Goal: Task Accomplishment & Management: Complete application form

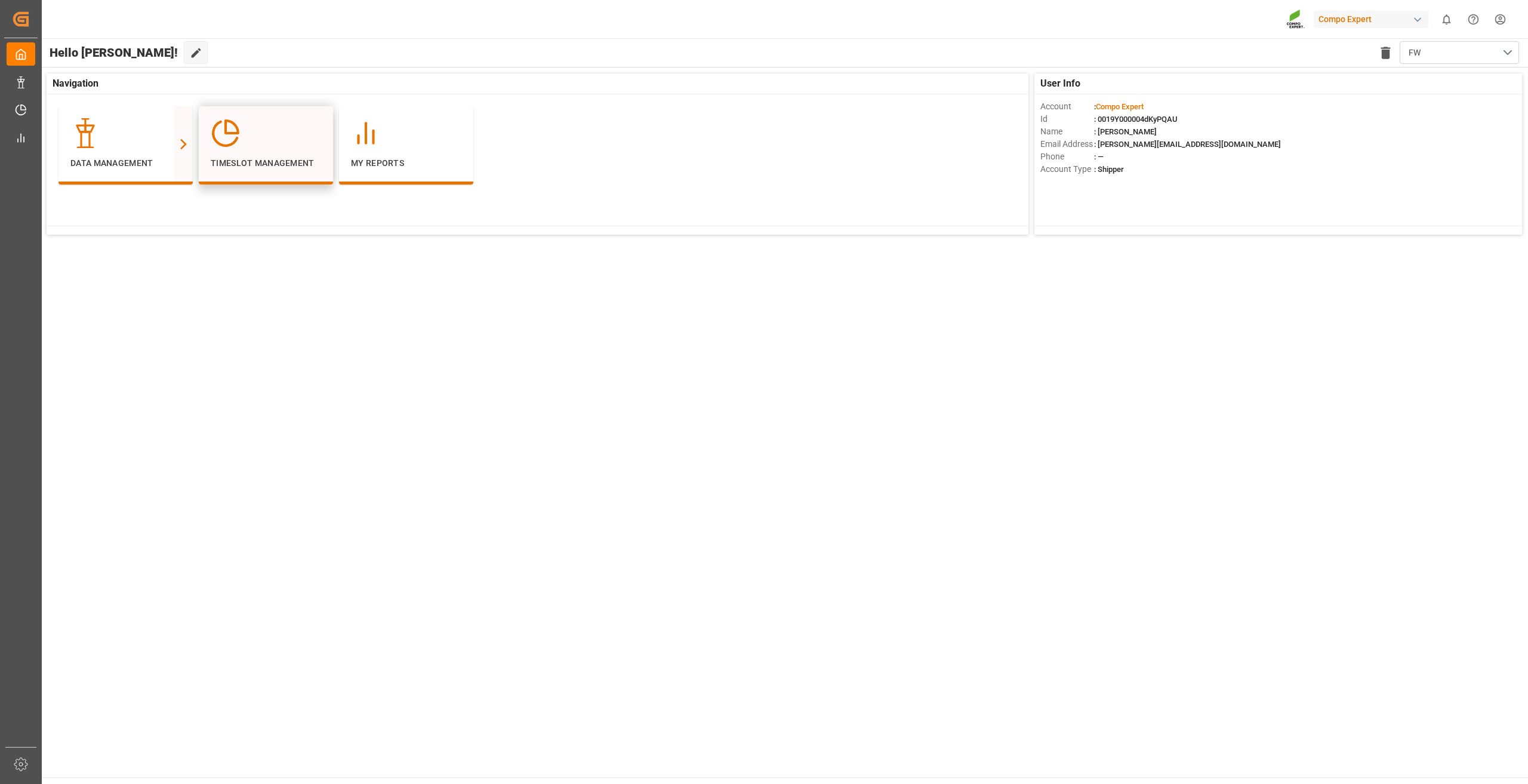
click at [285, 142] on div at bounding box center [266, 133] width 111 height 30
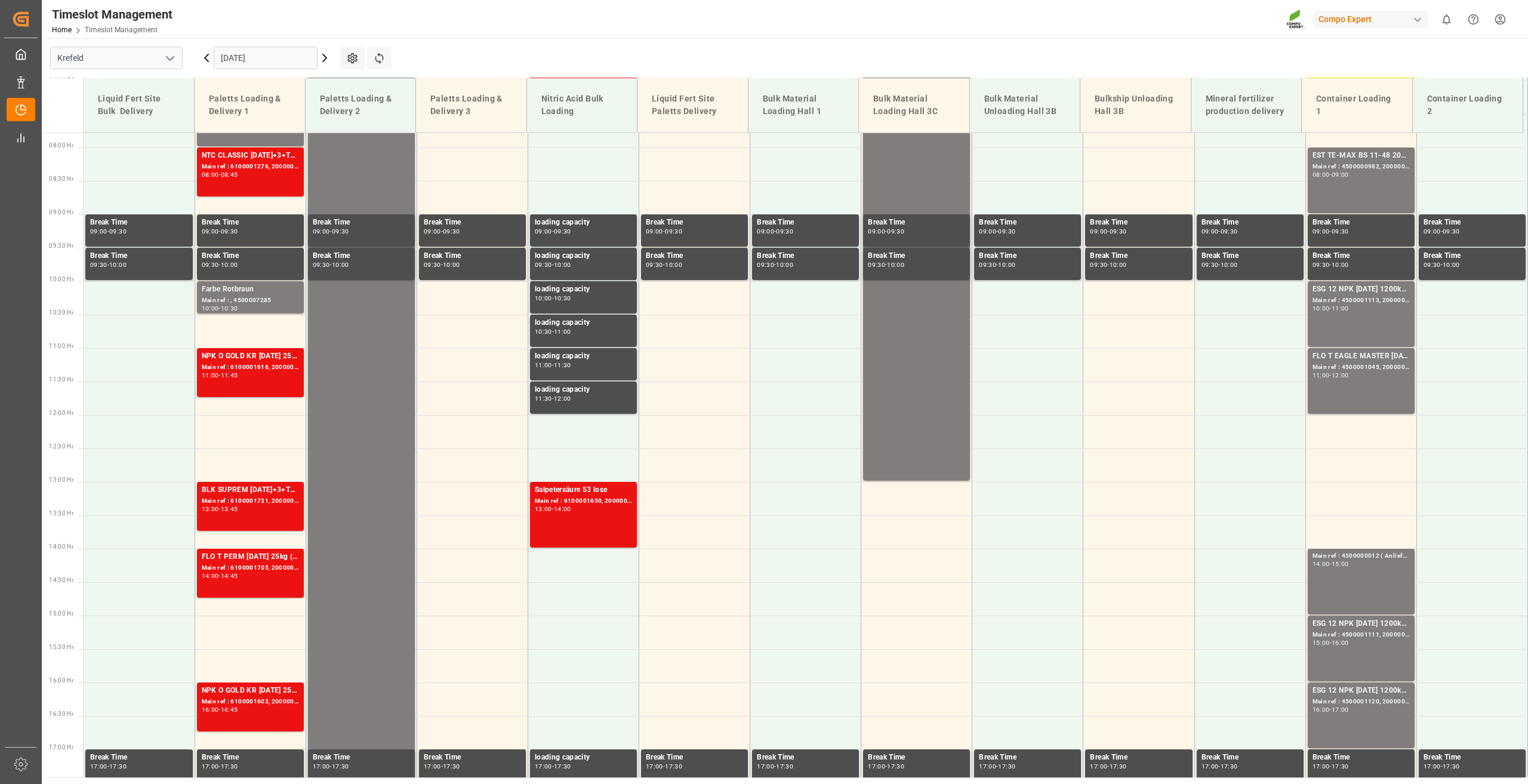
scroll to position [539, 0]
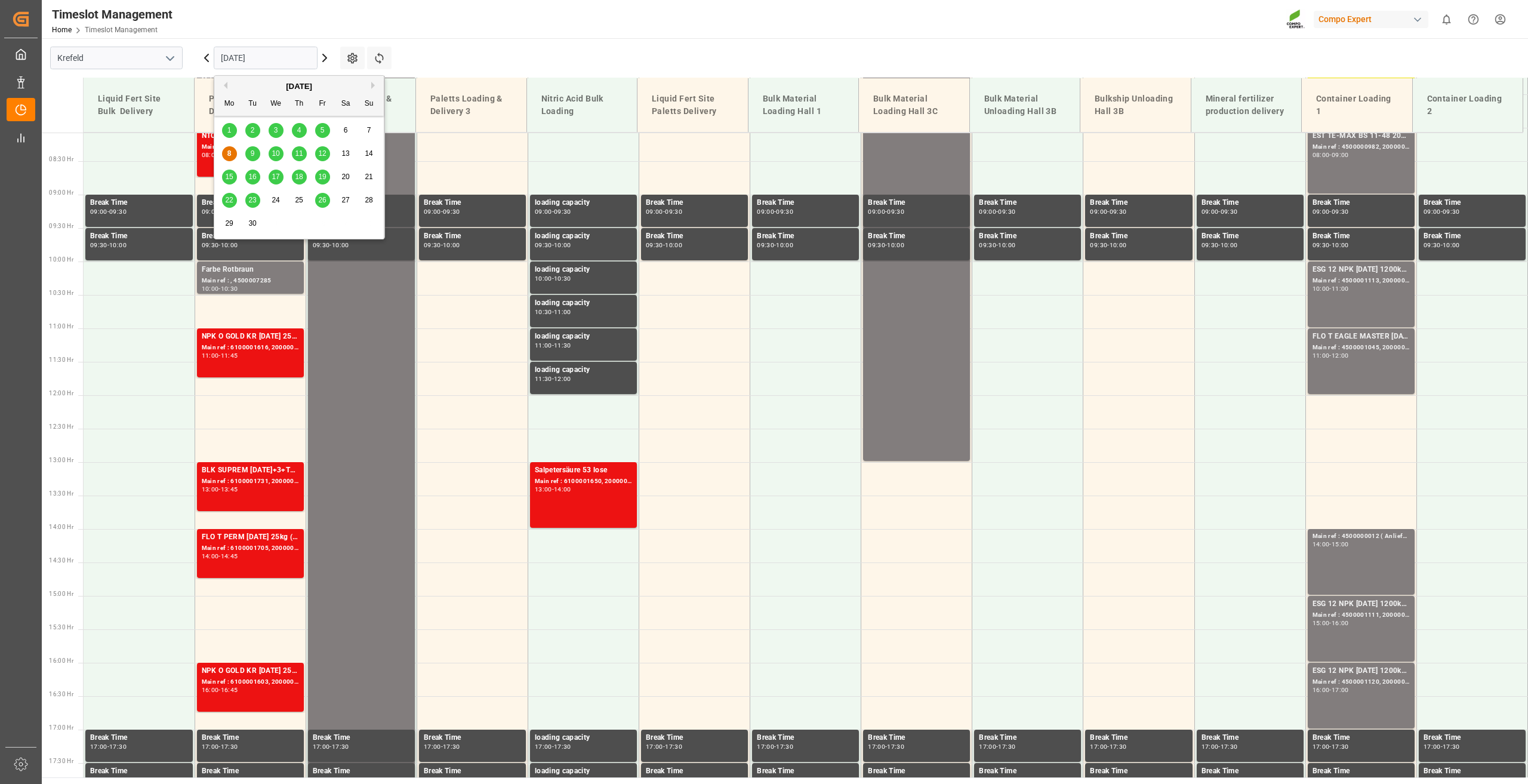
click at [248, 53] on input "[DATE]" at bounding box center [265, 58] width 104 height 23
click at [305, 173] on div "18" at bounding box center [299, 176] width 15 height 14
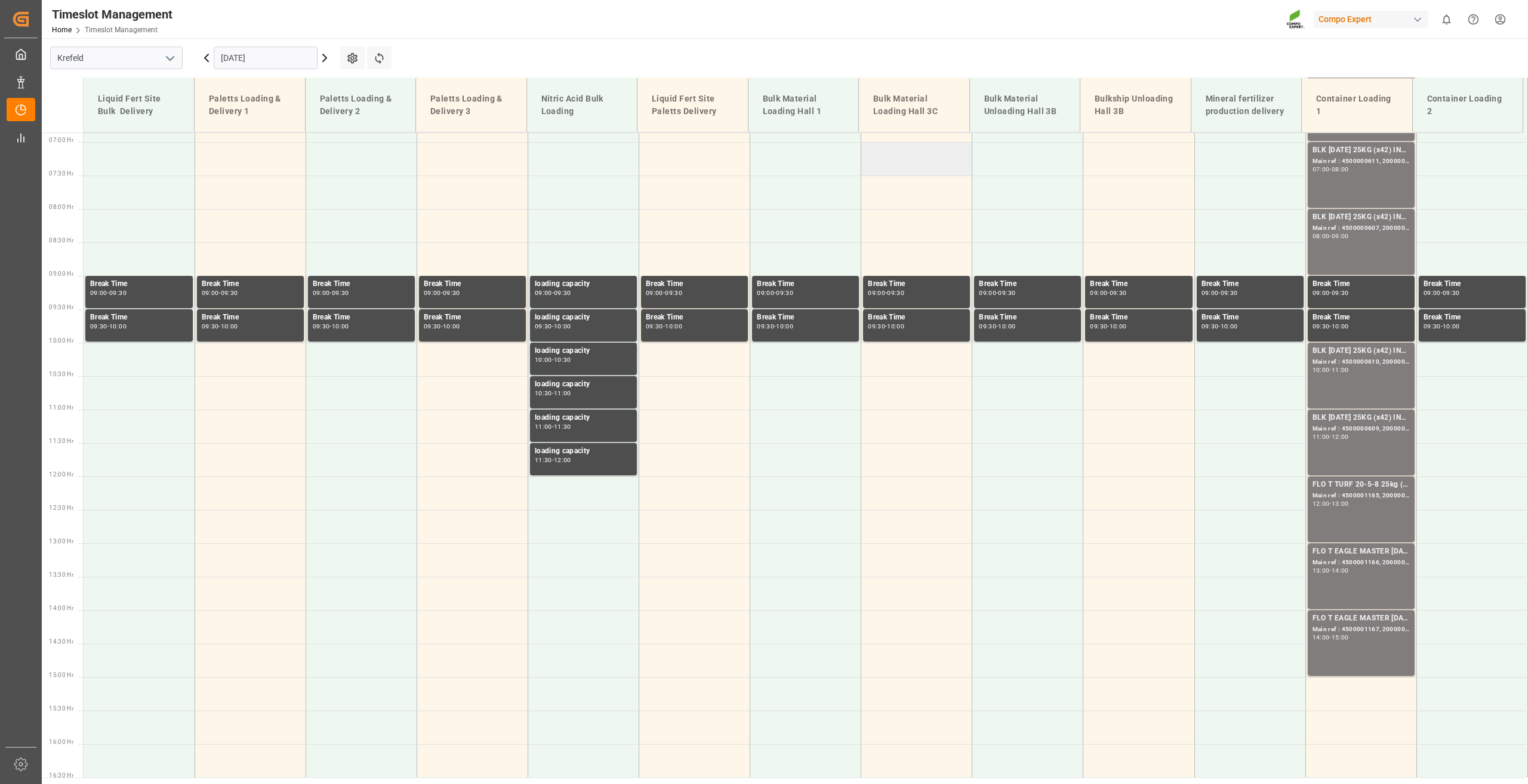
scroll to position [360, 0]
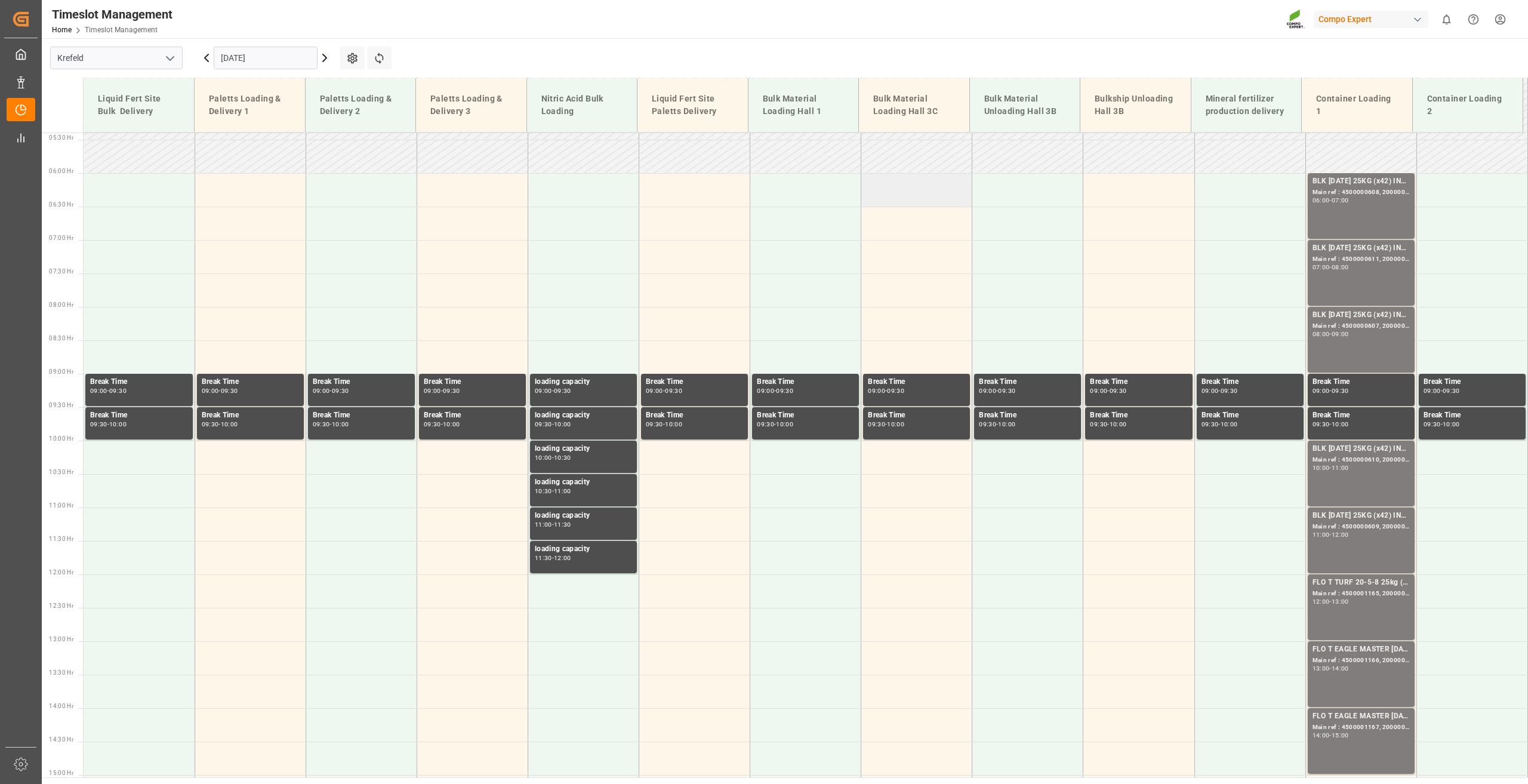
click at [924, 188] on td at bounding box center [916, 190] width 111 height 34
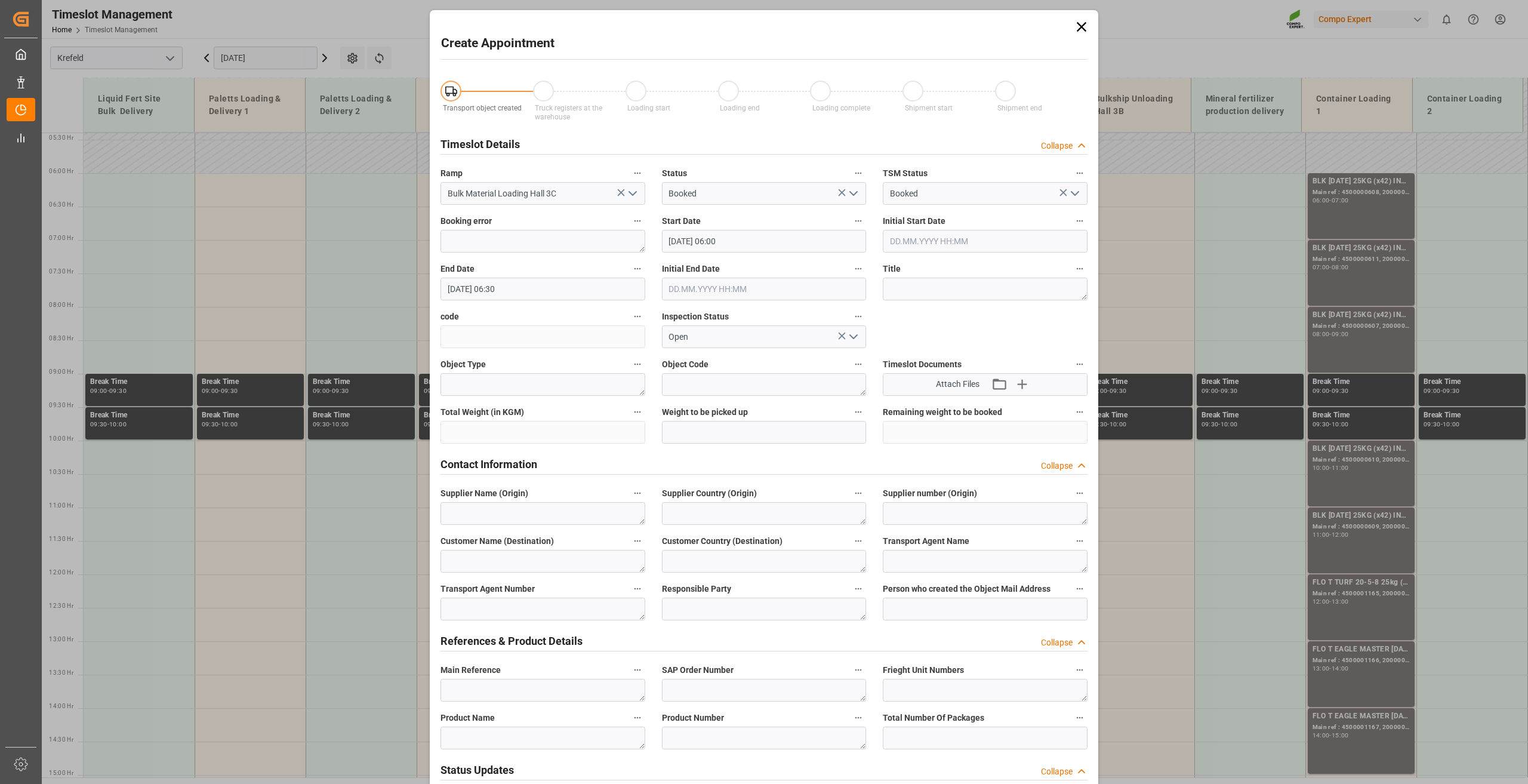
type input "[DATE] 06:00"
type input "[DATE] 06:30"
click at [923, 294] on textarea at bounding box center [985, 289] width 204 height 23
click at [893, 287] on textarea "BInnenschiff Deinze" at bounding box center [985, 289] width 204 height 23
click at [1046, 279] on textarea "Binnenschiff Deinze" at bounding box center [985, 289] width 204 height 23
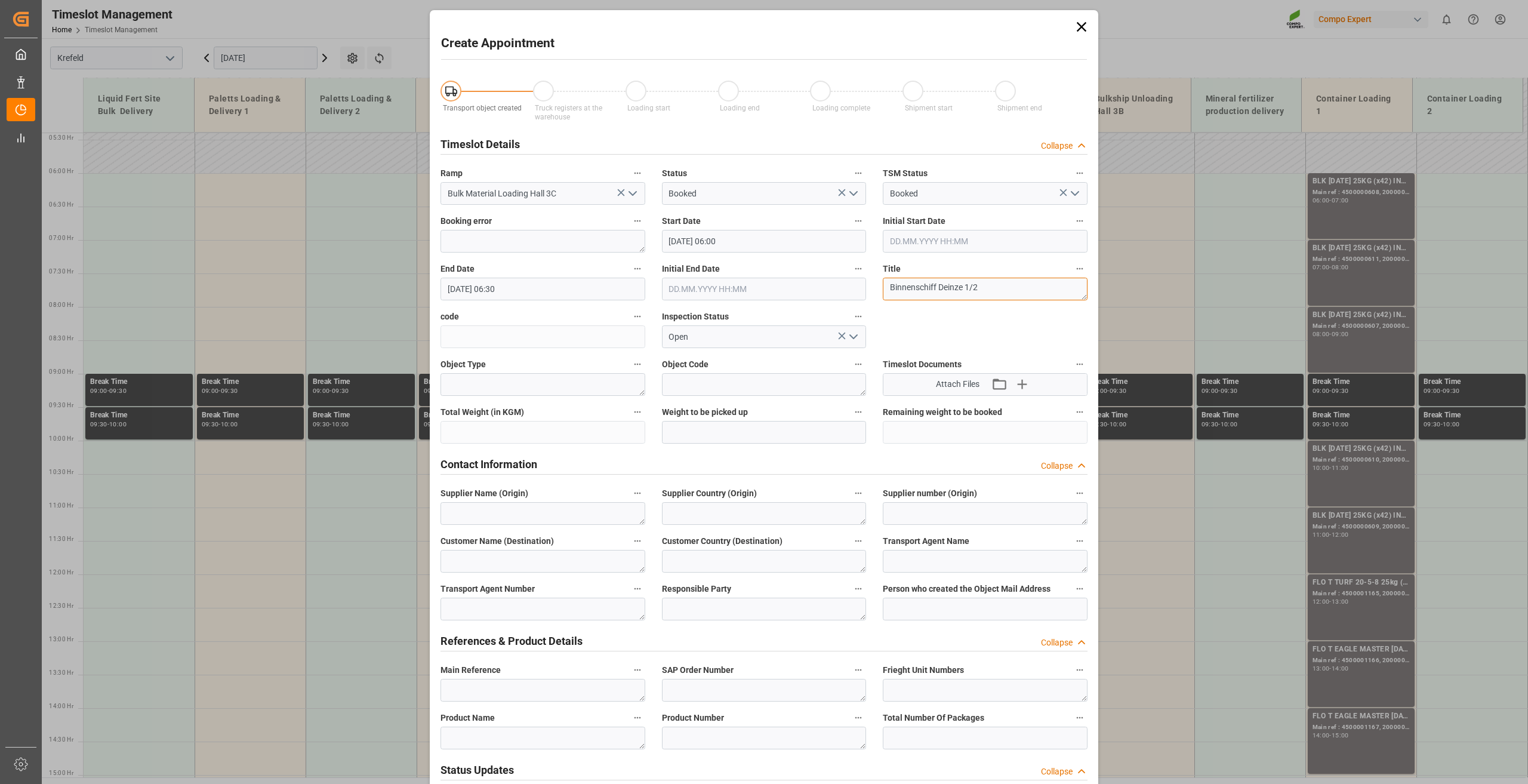
type textarea "Binnenschiff Deinze 1/2"
click at [484, 694] on textarea at bounding box center [543, 690] width 204 height 23
paste textarea "Binnenschiff Deinze 1/2"
type textarea "Binnenschiff Deinze 1/2"
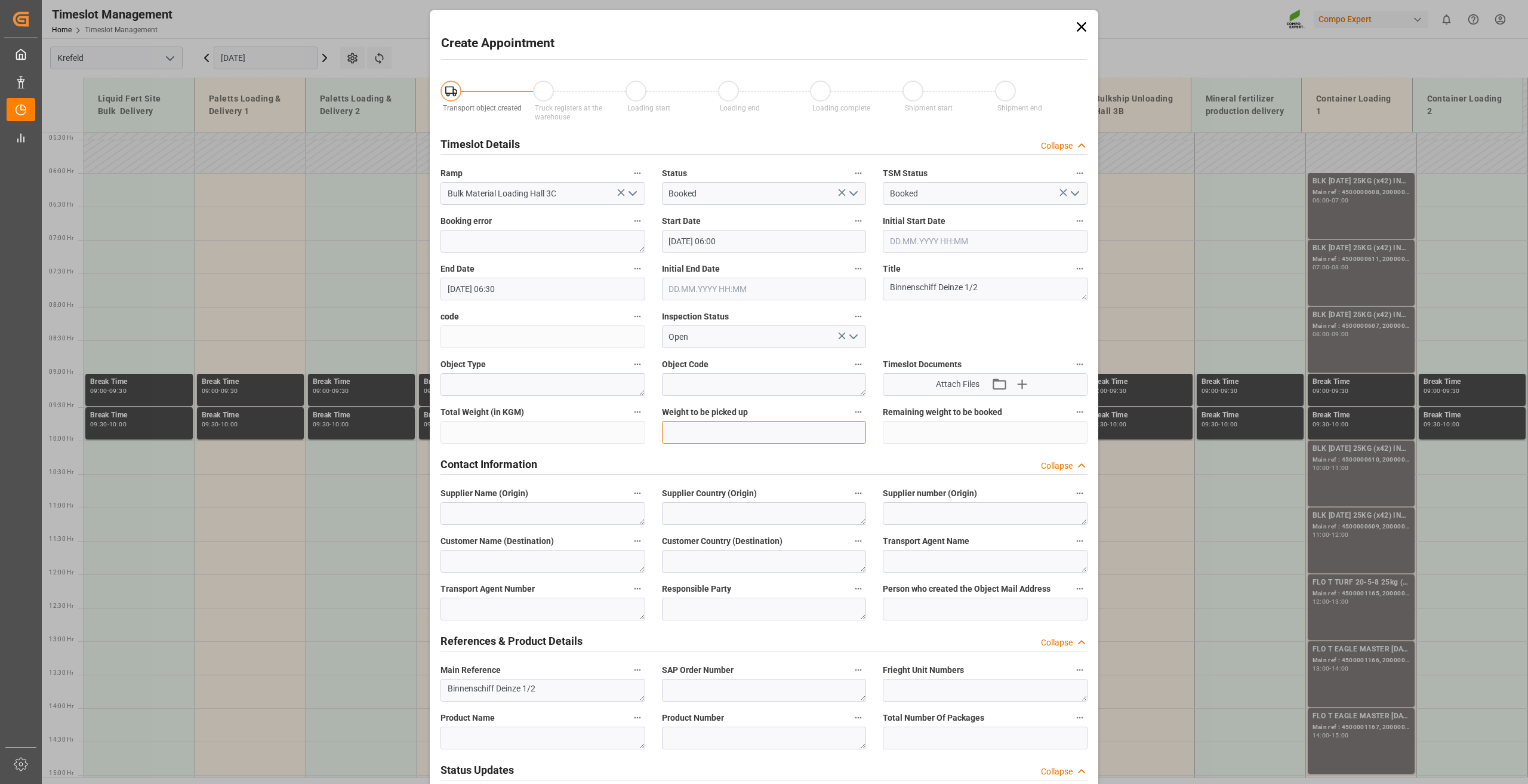
click at [709, 431] on input "text" at bounding box center [764, 432] width 204 height 23
type input "800000"
click at [696, 132] on div "Timeslot Details Collapse" at bounding box center [764, 143] width 647 height 23
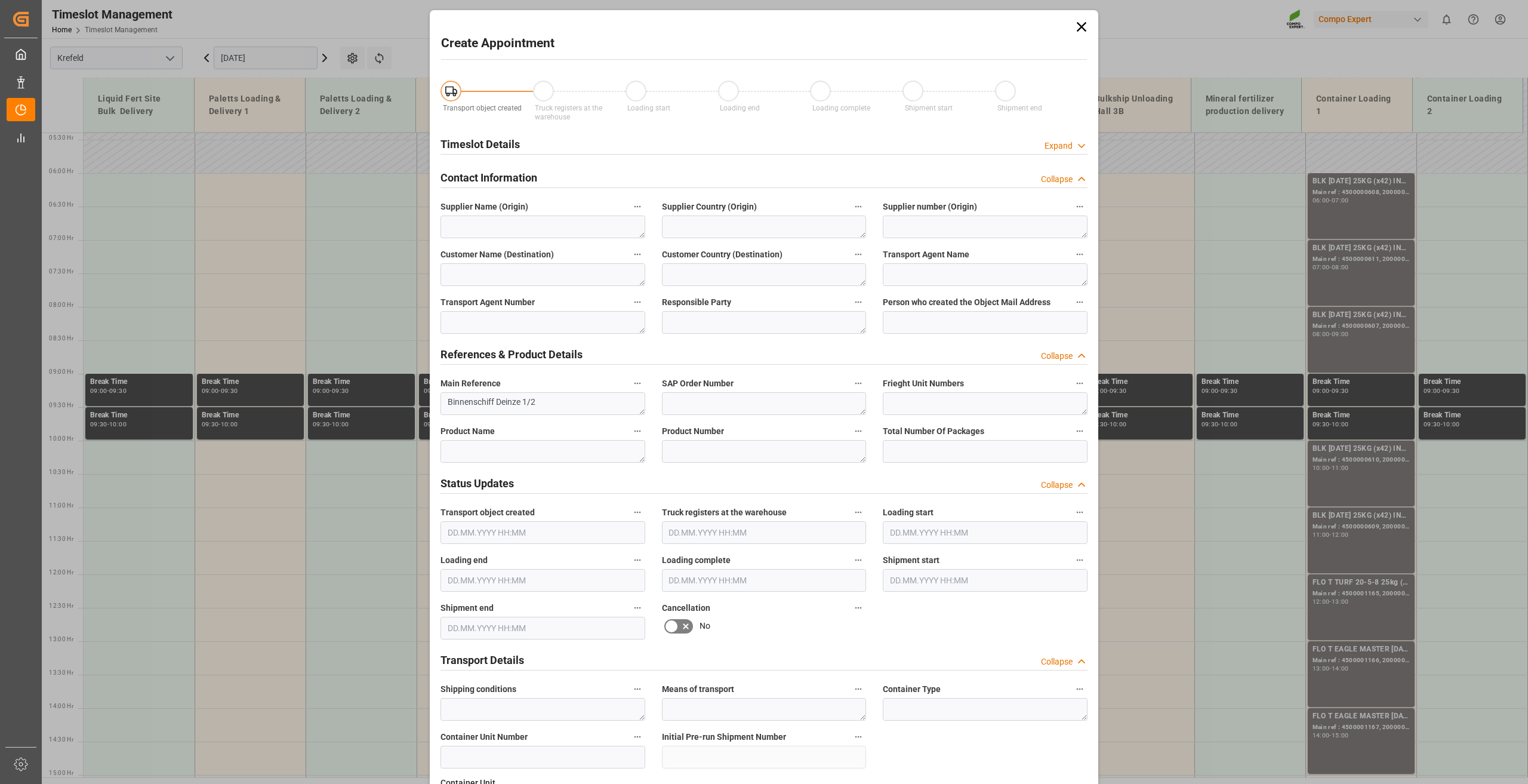
click at [693, 132] on div "Timeslot Details Expand" at bounding box center [764, 143] width 647 height 23
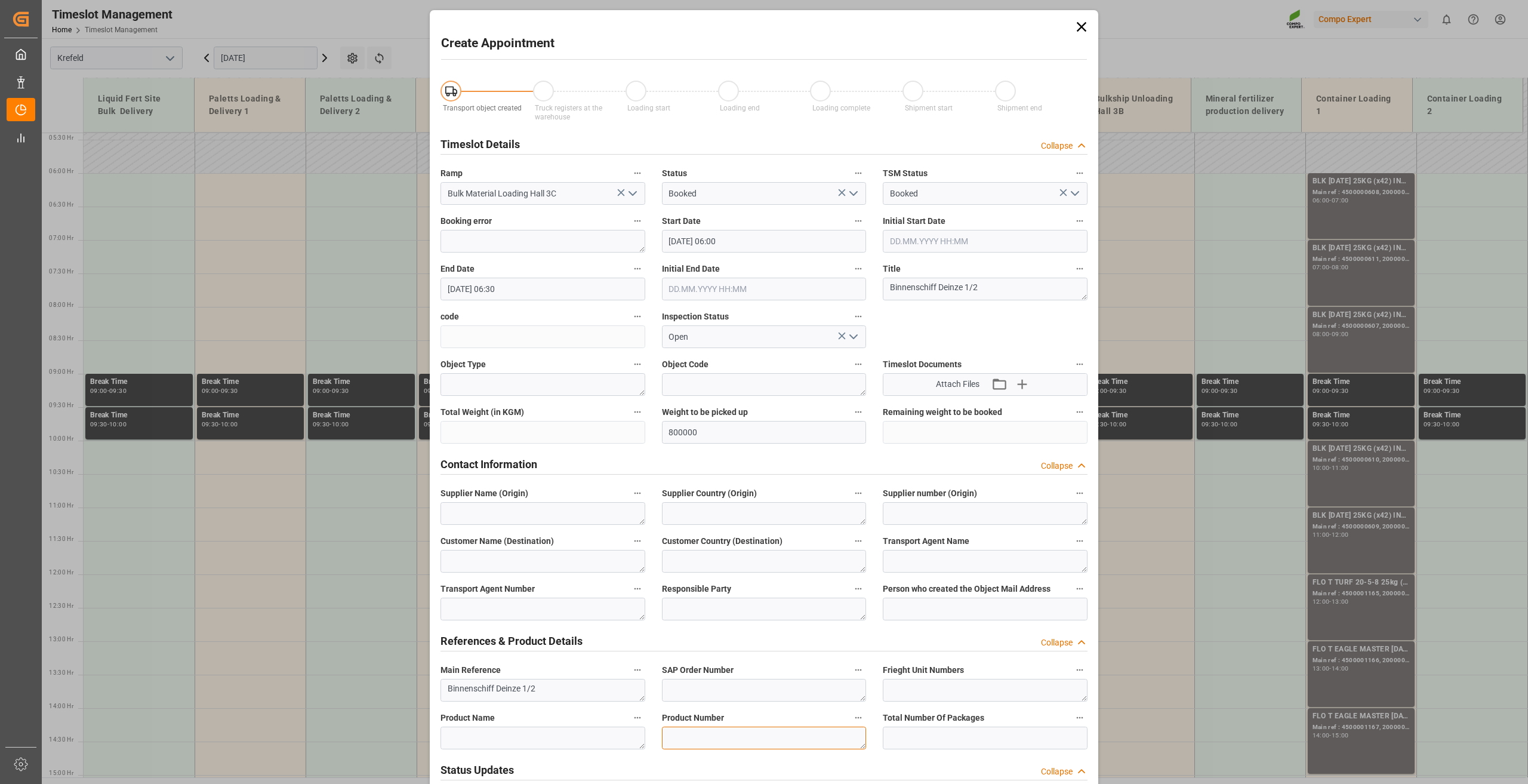
click at [688, 741] on textarea at bounding box center [764, 738] width 204 height 23
paste textarea "2266502000"
type textarea "2266502000"
click at [502, 733] on textarea at bounding box center [543, 738] width 204 height 23
paste textarea "BLK pro [DATE]+2+TE BULK"
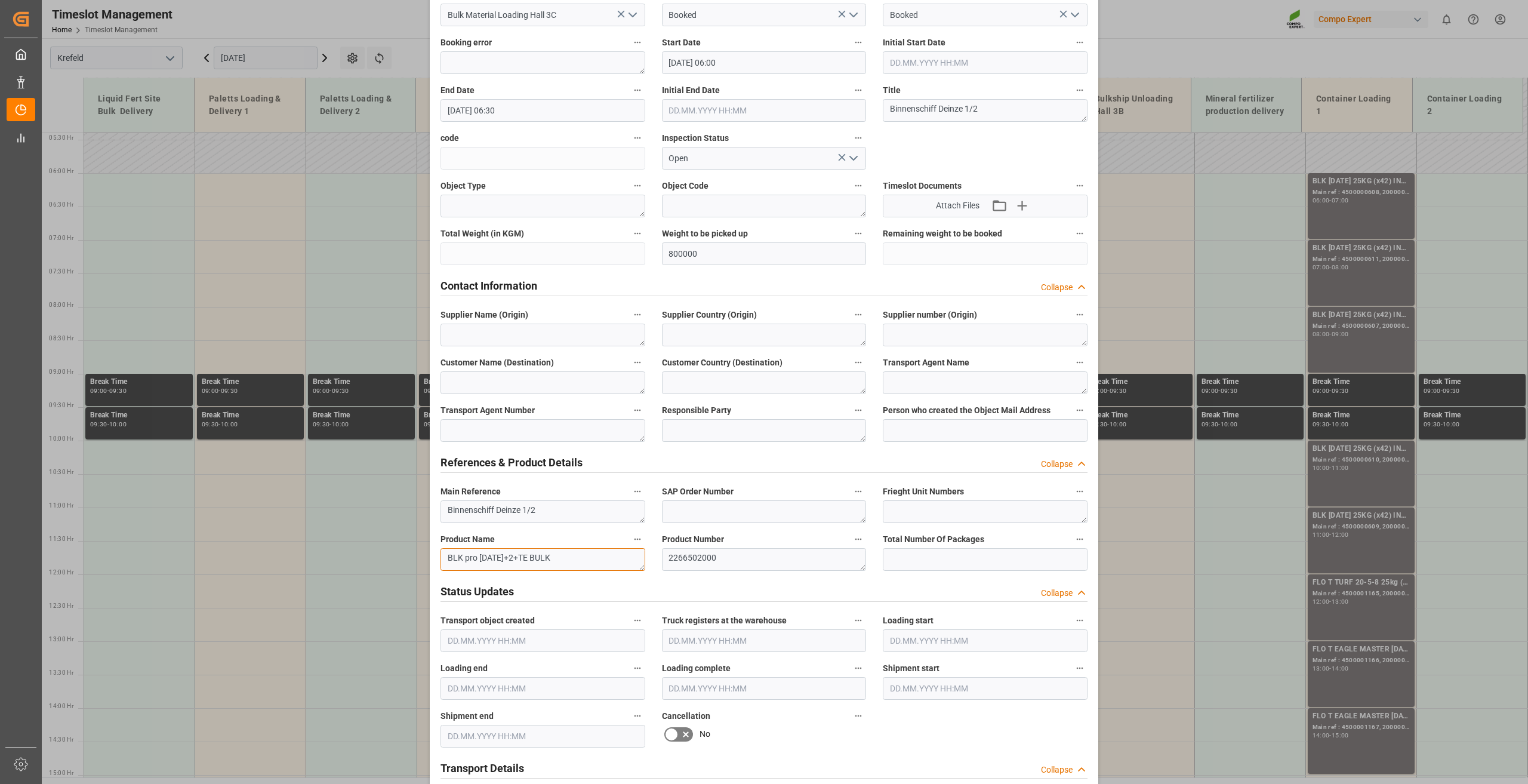
scroll to position [179, 0]
type textarea "BLK pro [DATE]+2+TE BULK"
click at [495, 110] on input "[DATE] 06:30" at bounding box center [543, 110] width 204 height 23
click at [526, 226] on span "18" at bounding box center [523, 227] width 8 height 8
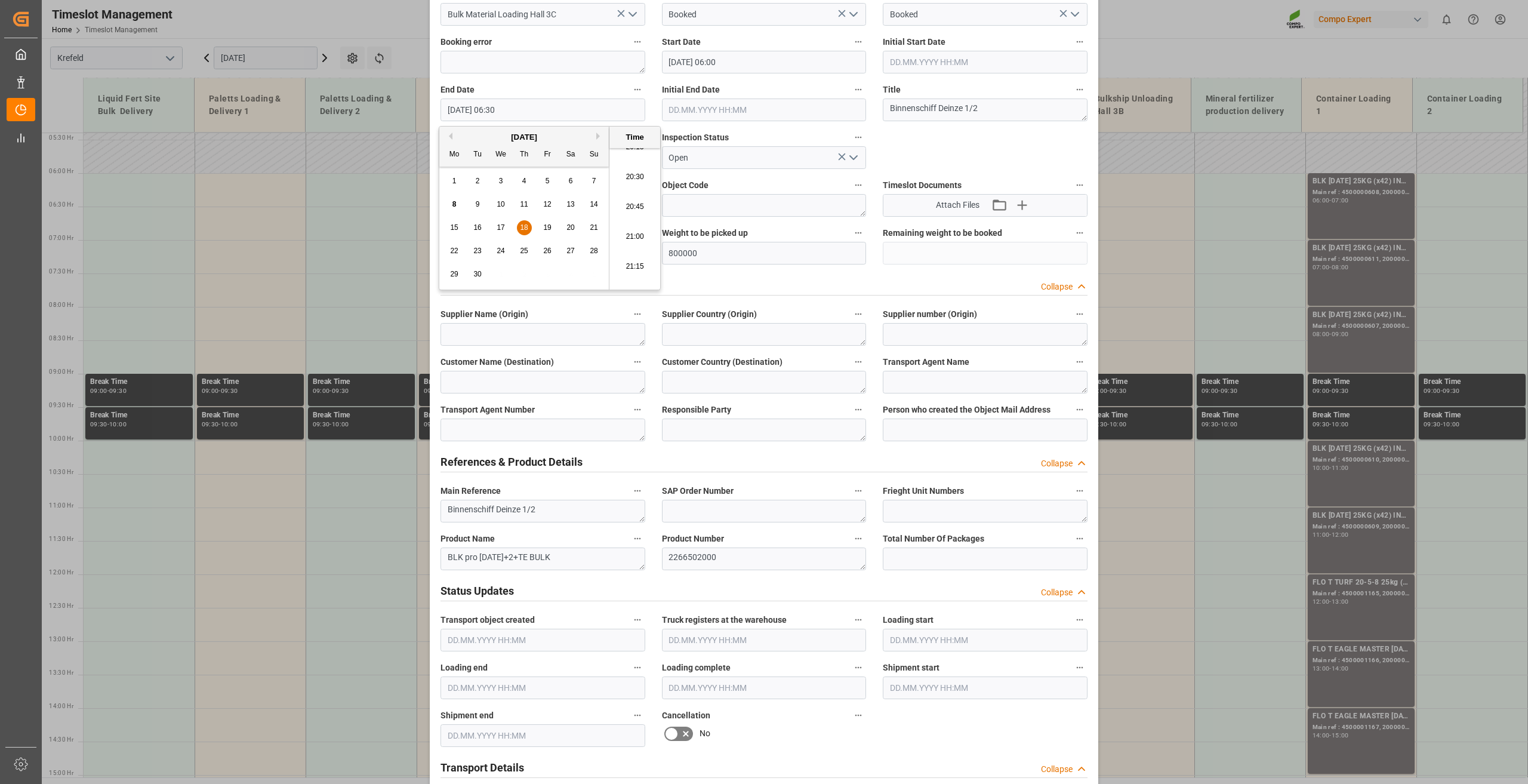
scroll to position [2451, 0]
click at [631, 218] on li "21:00" at bounding box center [635, 219] width 51 height 30
type input "[DATE] 21:00"
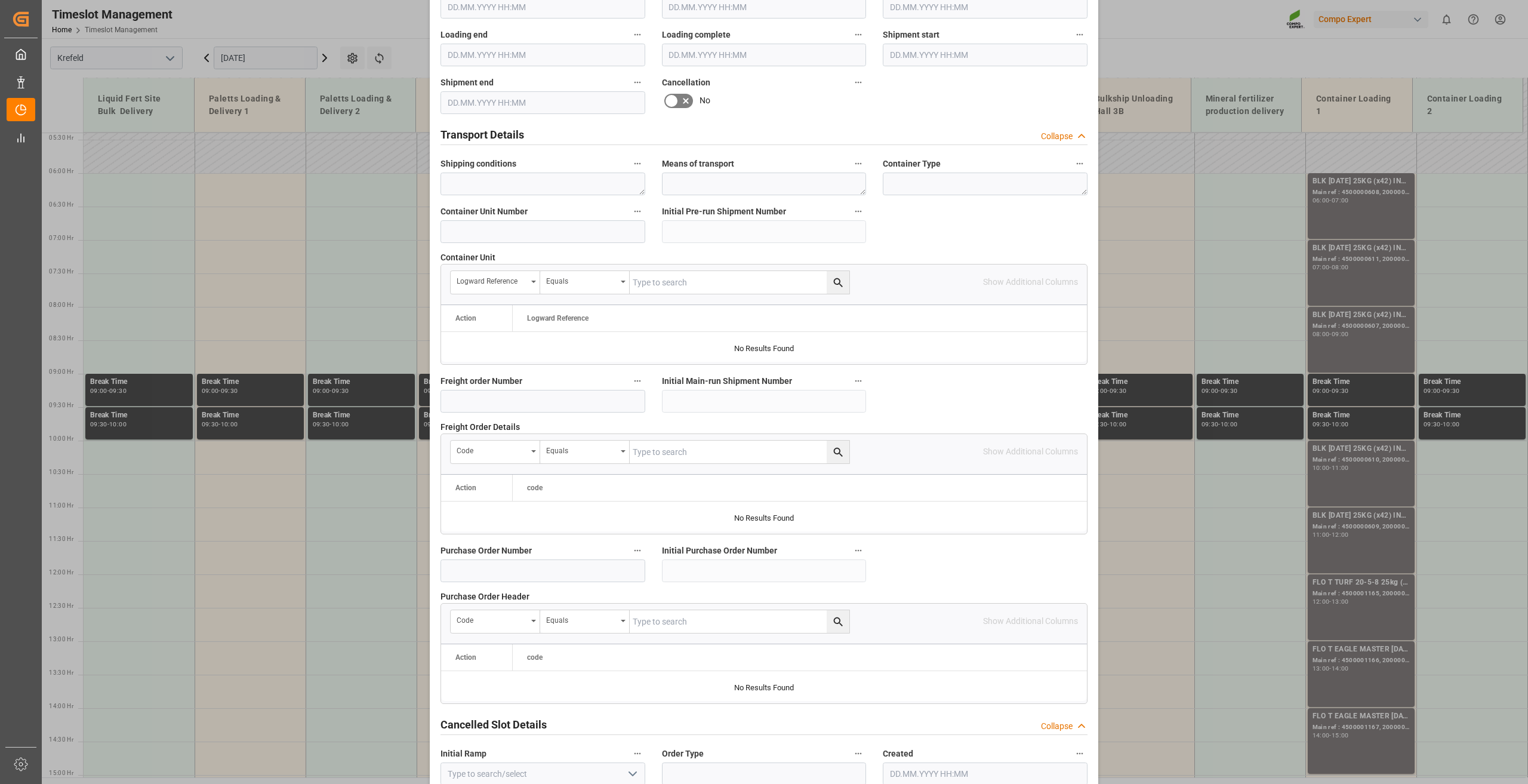
scroll to position [873, 0]
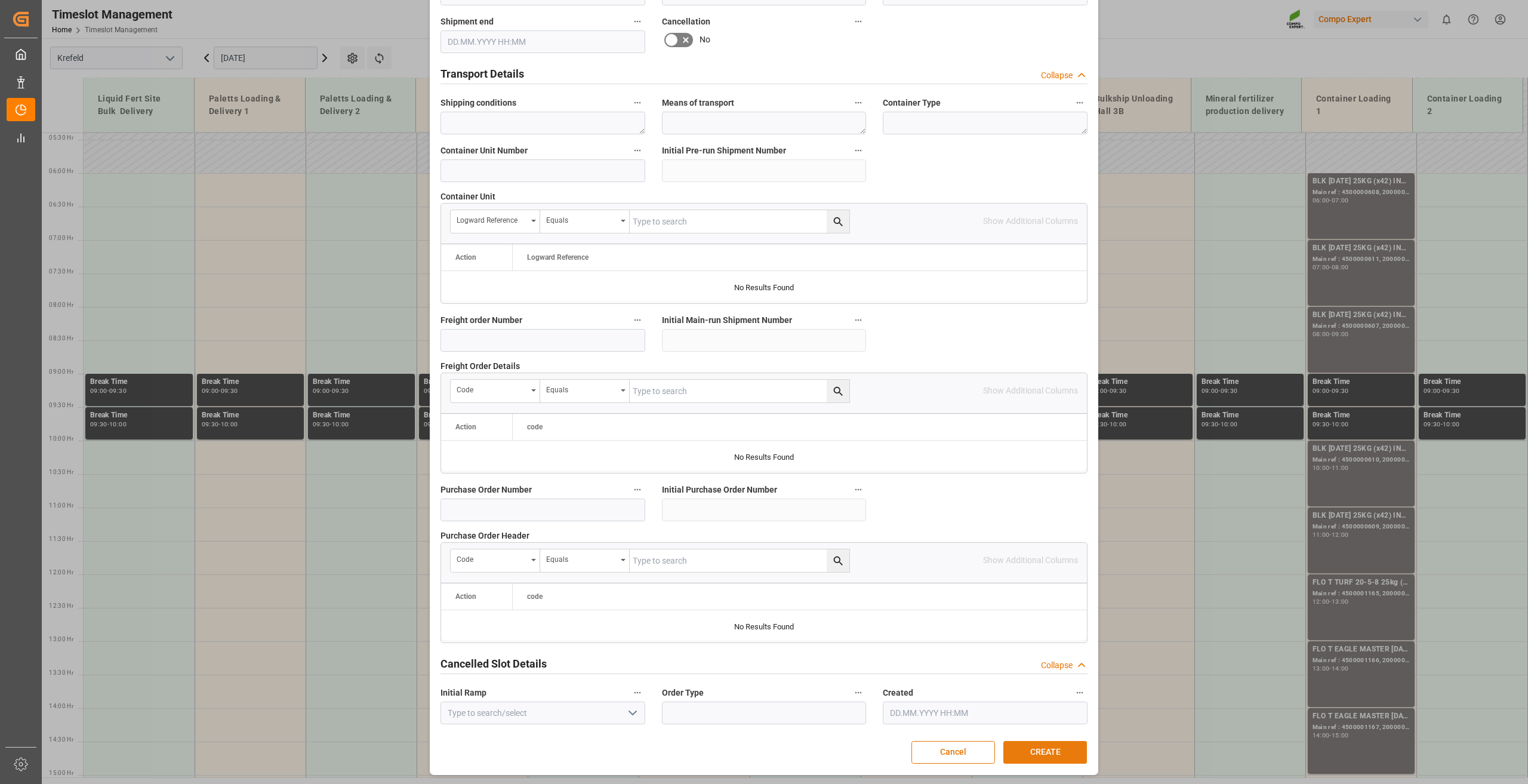
click at [1045, 756] on button "CREATE" at bounding box center [1045, 752] width 83 height 23
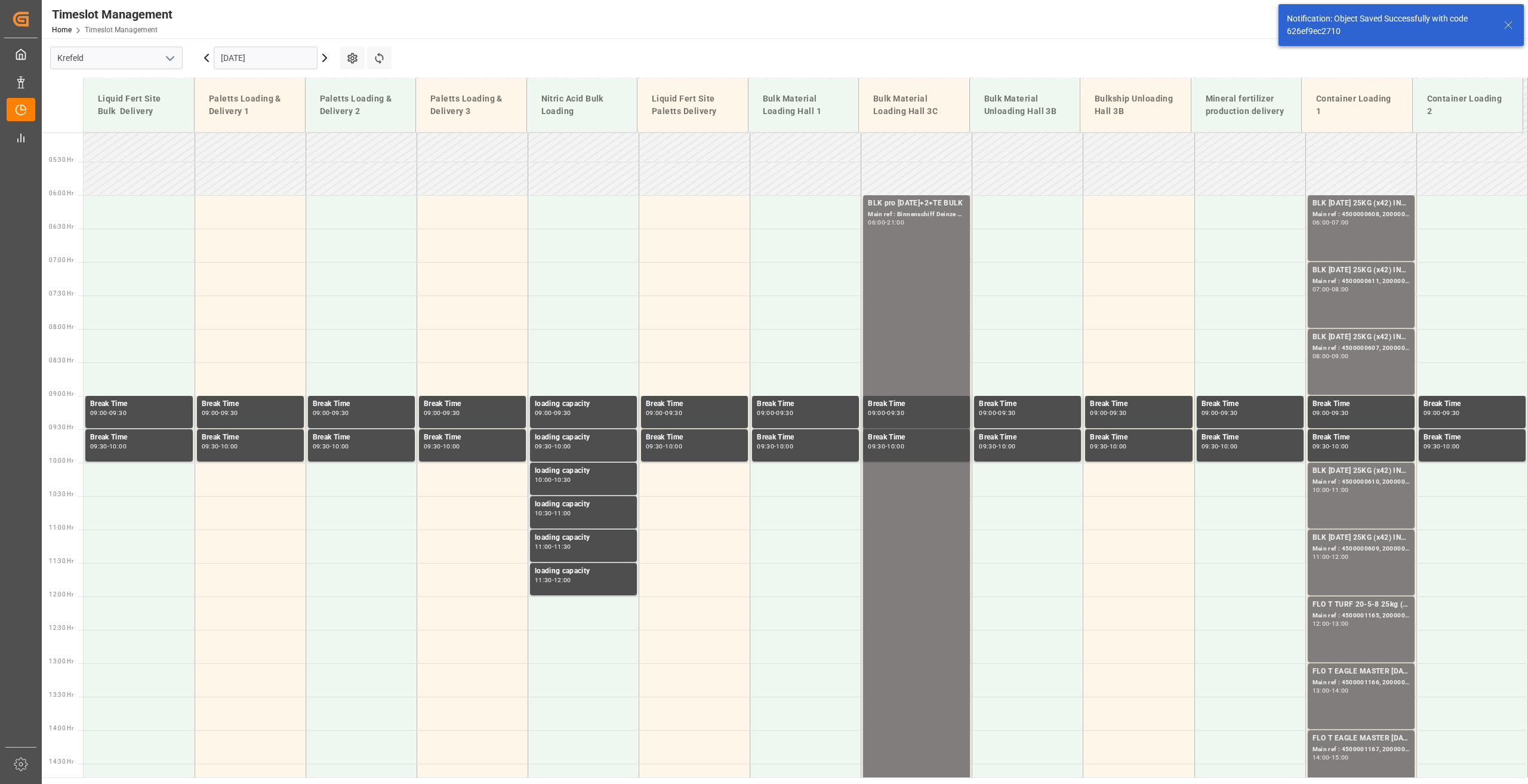
scroll to position [339, 0]
click at [325, 61] on icon at bounding box center [325, 57] width 14 height 14
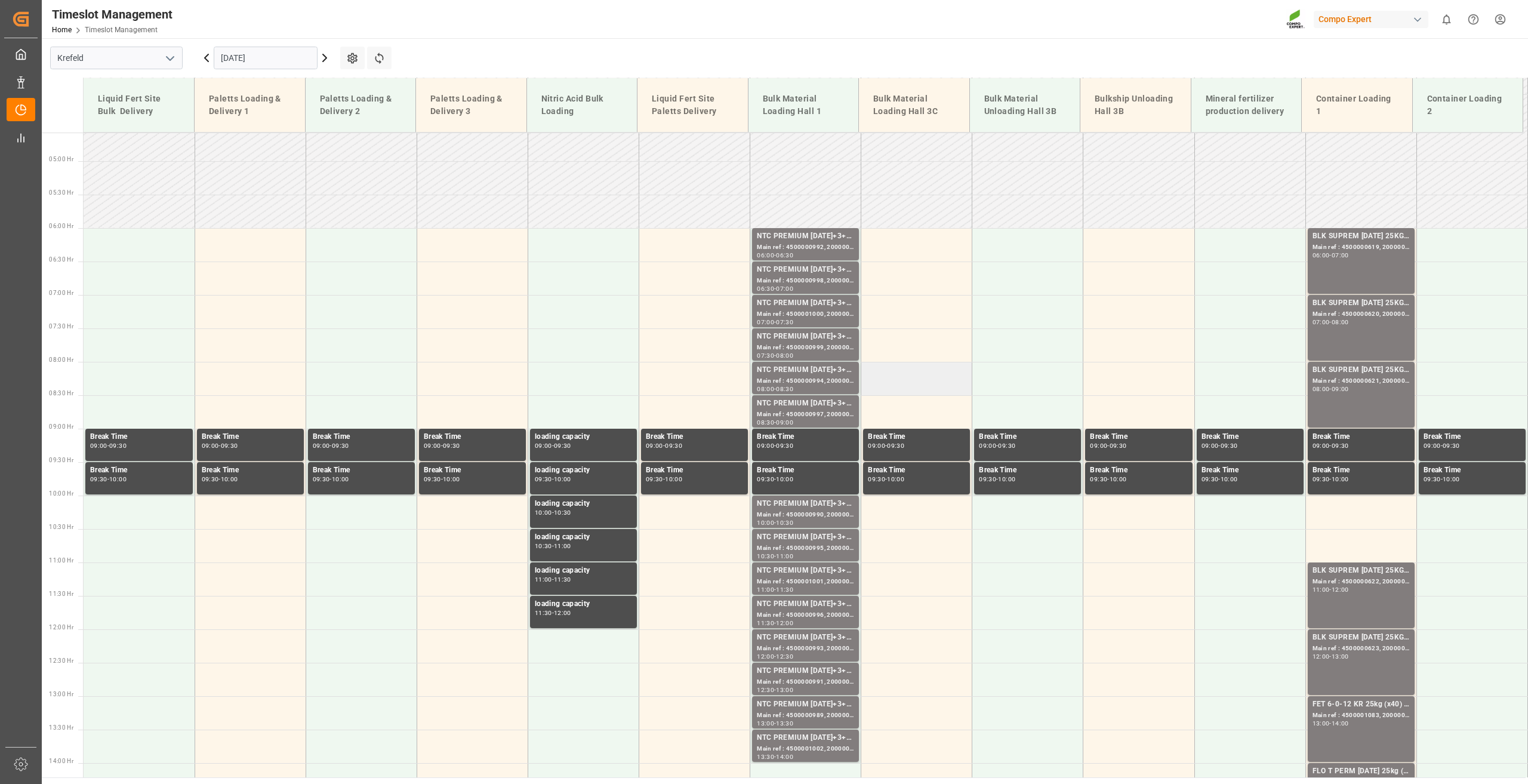
scroll to position [301, 0]
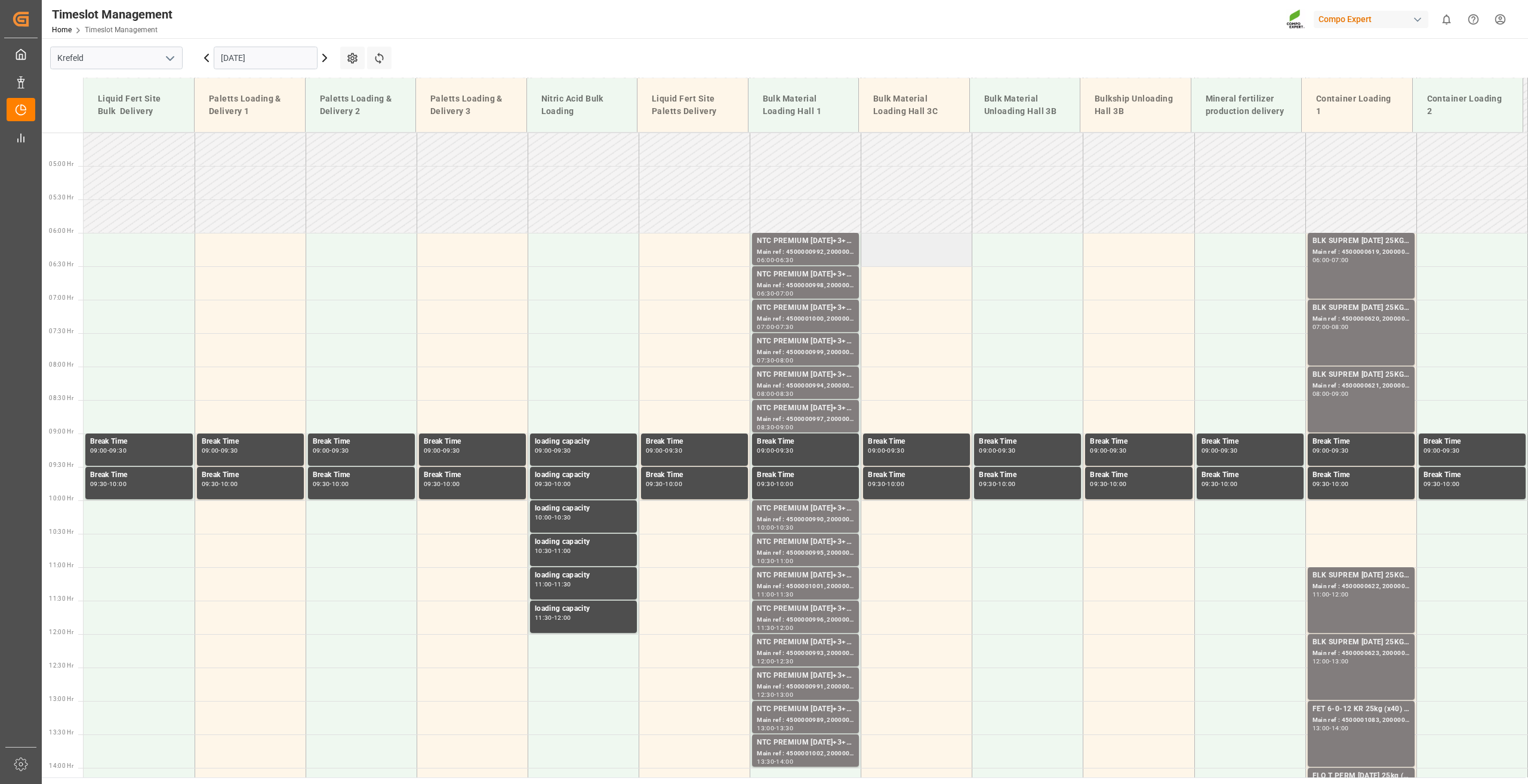
click at [907, 257] on td at bounding box center [916, 249] width 111 height 34
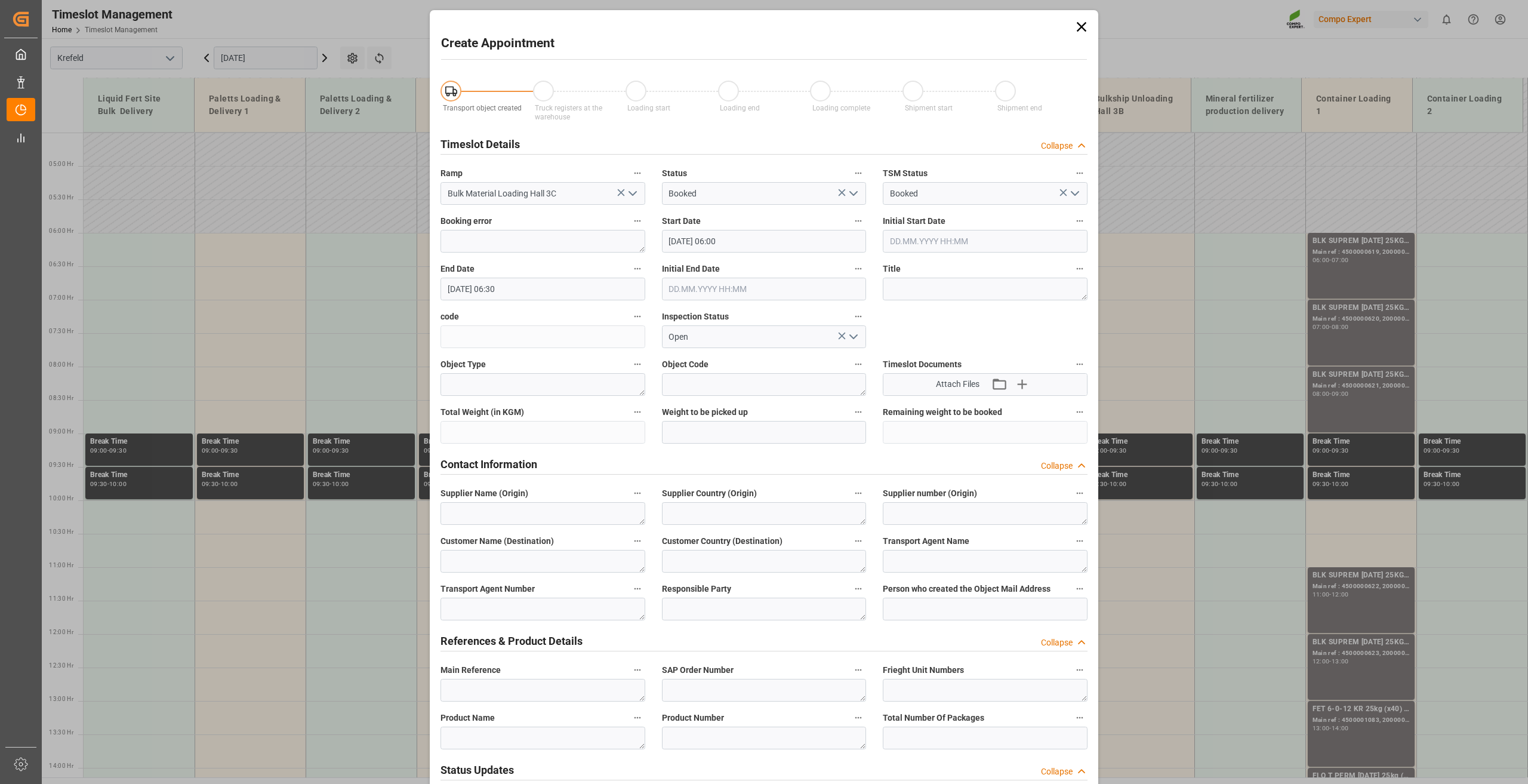
type input "[DATE] 06:00"
type input "[DATE] 06:30"
click at [748, 733] on textarea at bounding box center [764, 738] width 204 height 23
type textarea "2228002000"
click at [929, 288] on textarea at bounding box center [985, 289] width 204 height 23
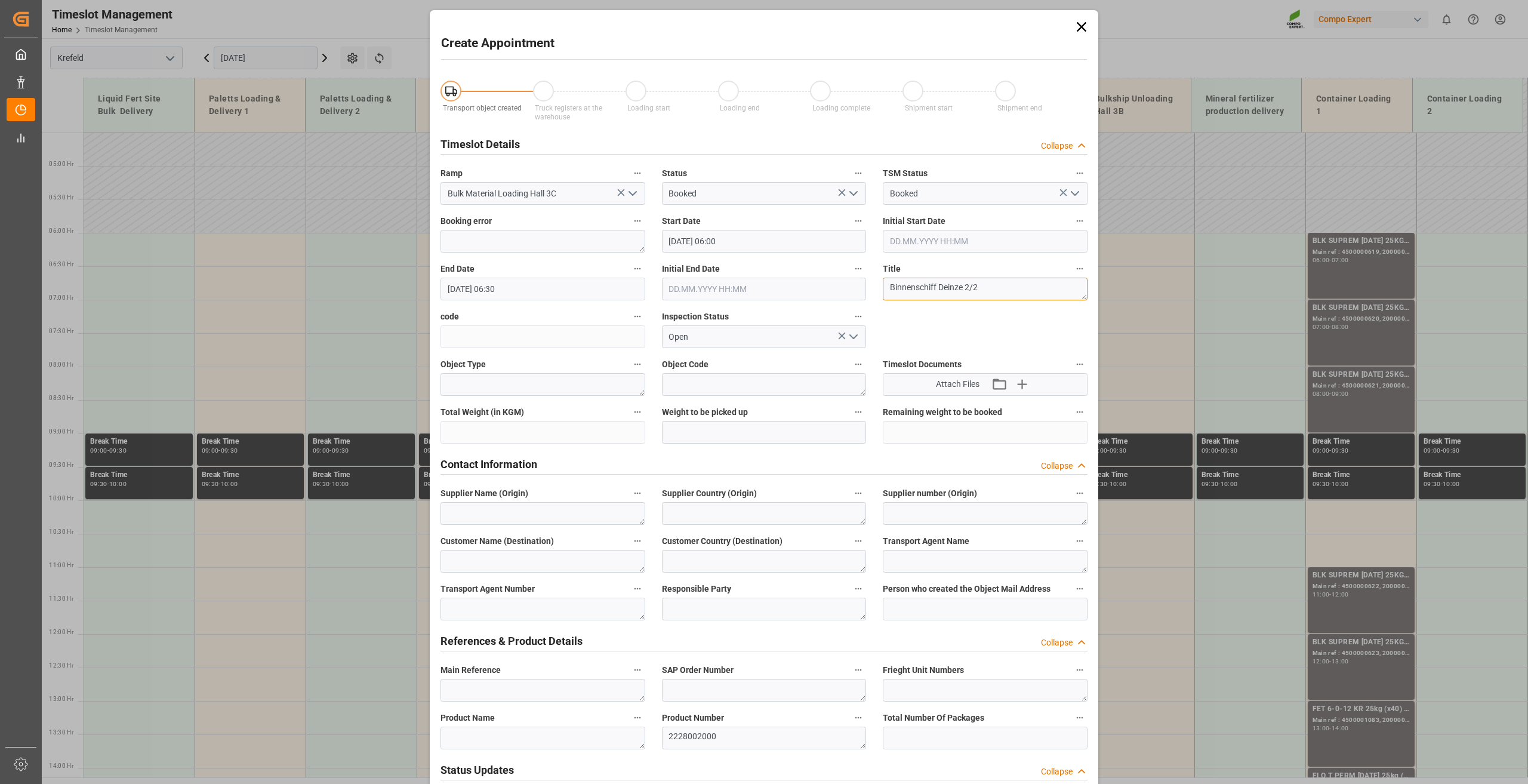
type textarea "Binnenschiff Deinze 2/2"
click at [484, 688] on textarea at bounding box center [543, 690] width 204 height 23
paste textarea "Binnenschiff Deinze 2/2"
type textarea "Binnenschiff Deinze 2/2"
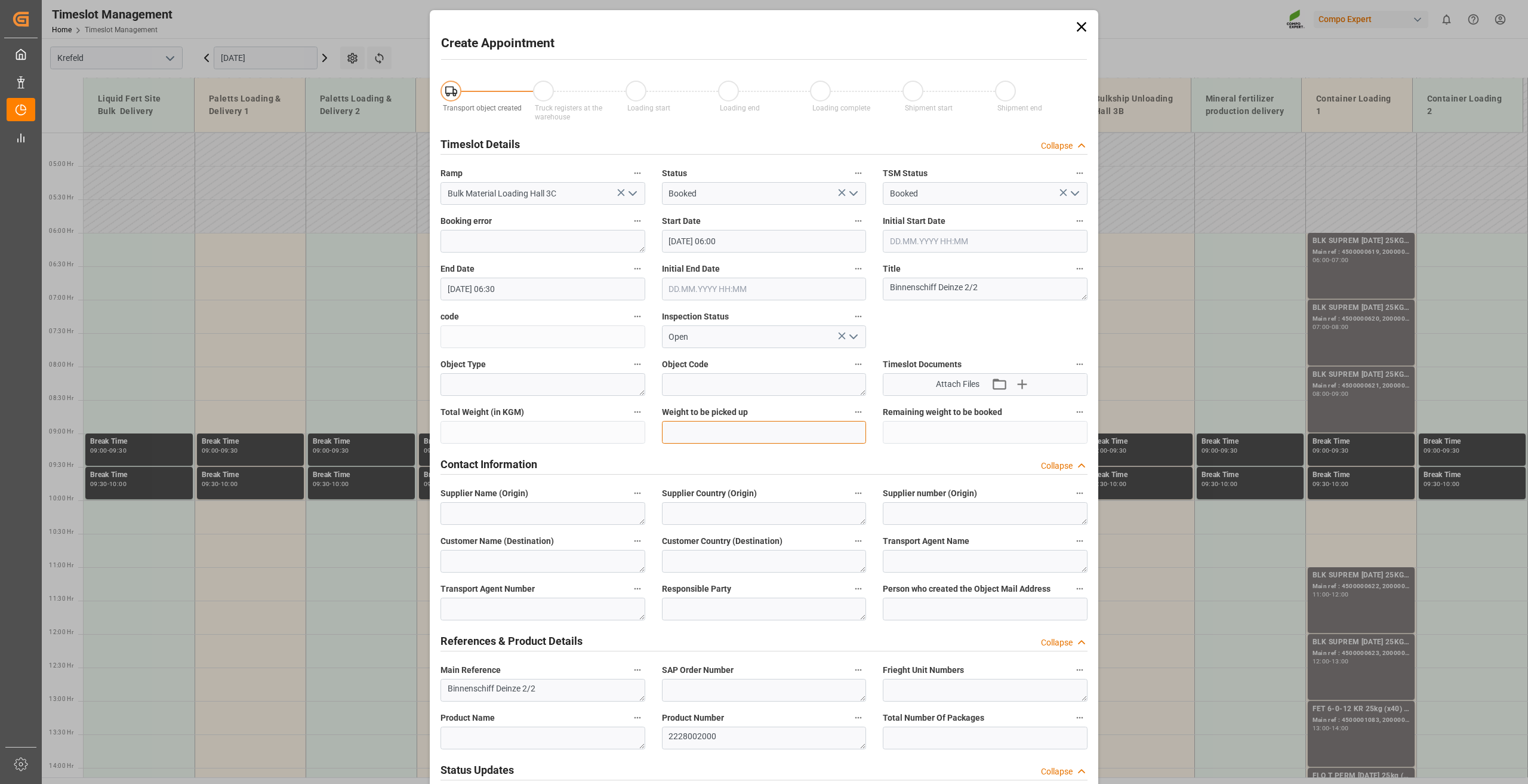
click at [710, 432] on input "text" at bounding box center [764, 432] width 204 height 23
type input "400000"
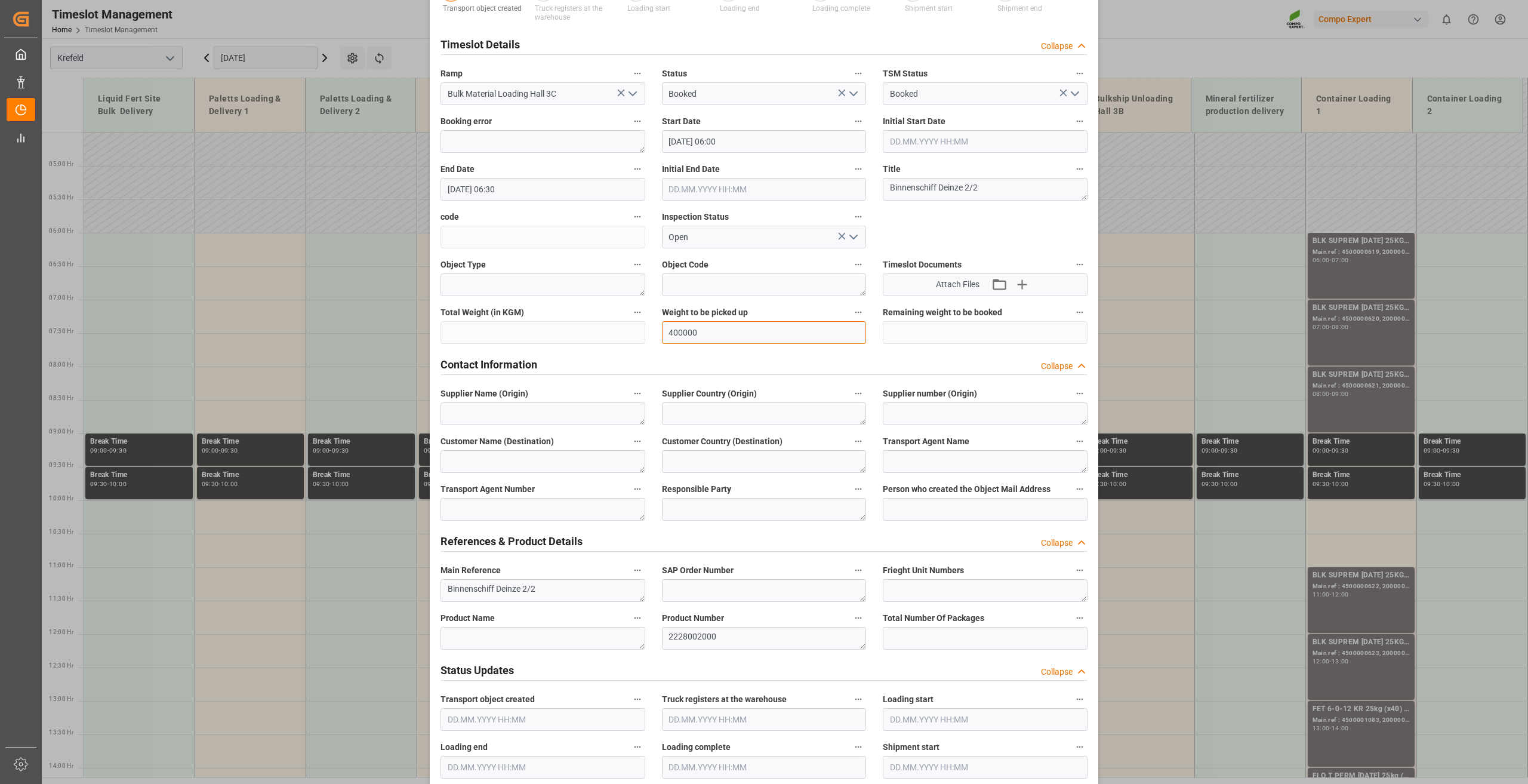
scroll to position [119, 0]
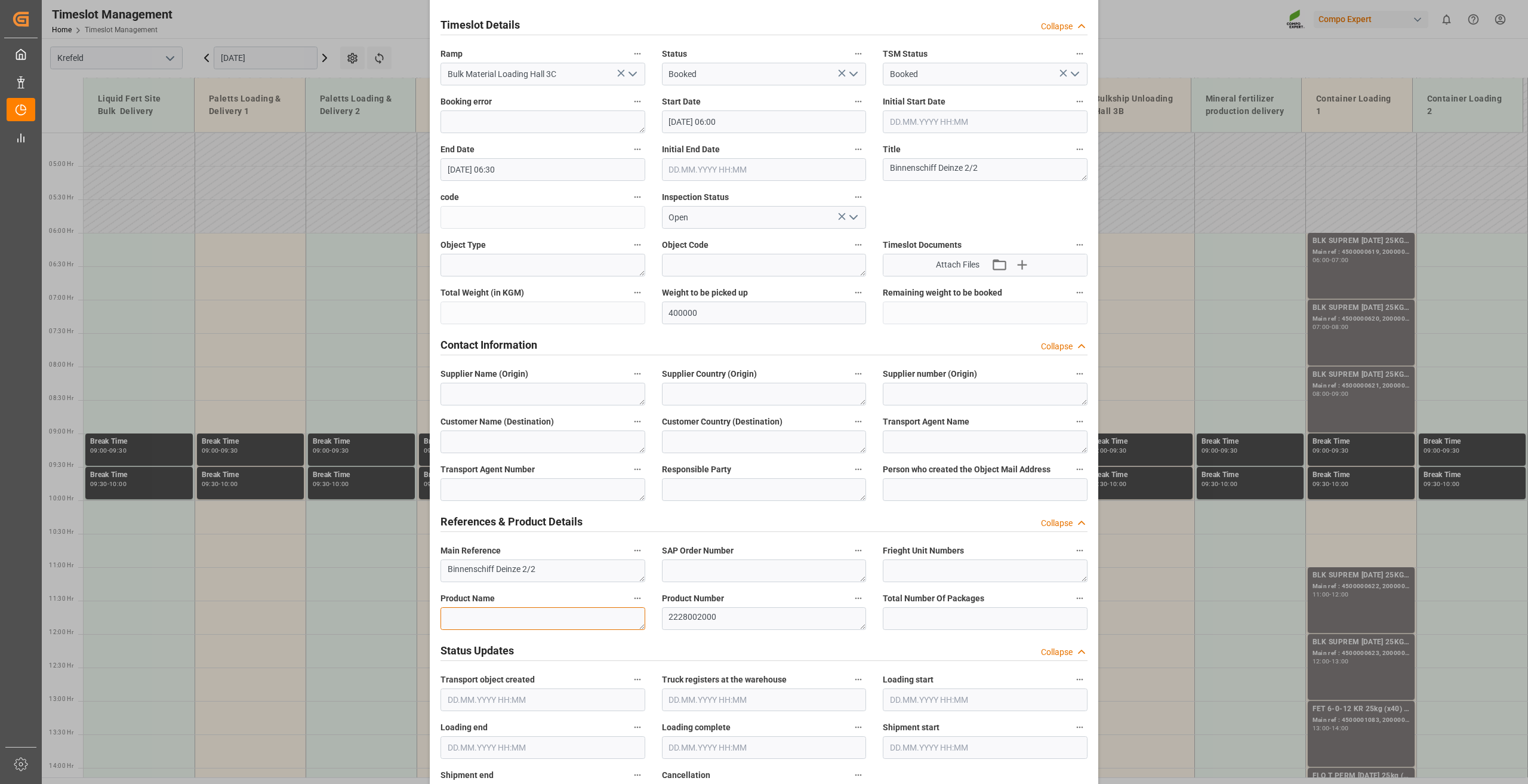
click at [564, 611] on textarea at bounding box center [543, 618] width 204 height 23
paste textarea "BLK [DATE]+2+TE (GW) BULK"
type textarea "BLK [DATE]+2+TE (GW) BULK"
click at [496, 167] on input "[DATE] 06:30" at bounding box center [543, 170] width 204 height 23
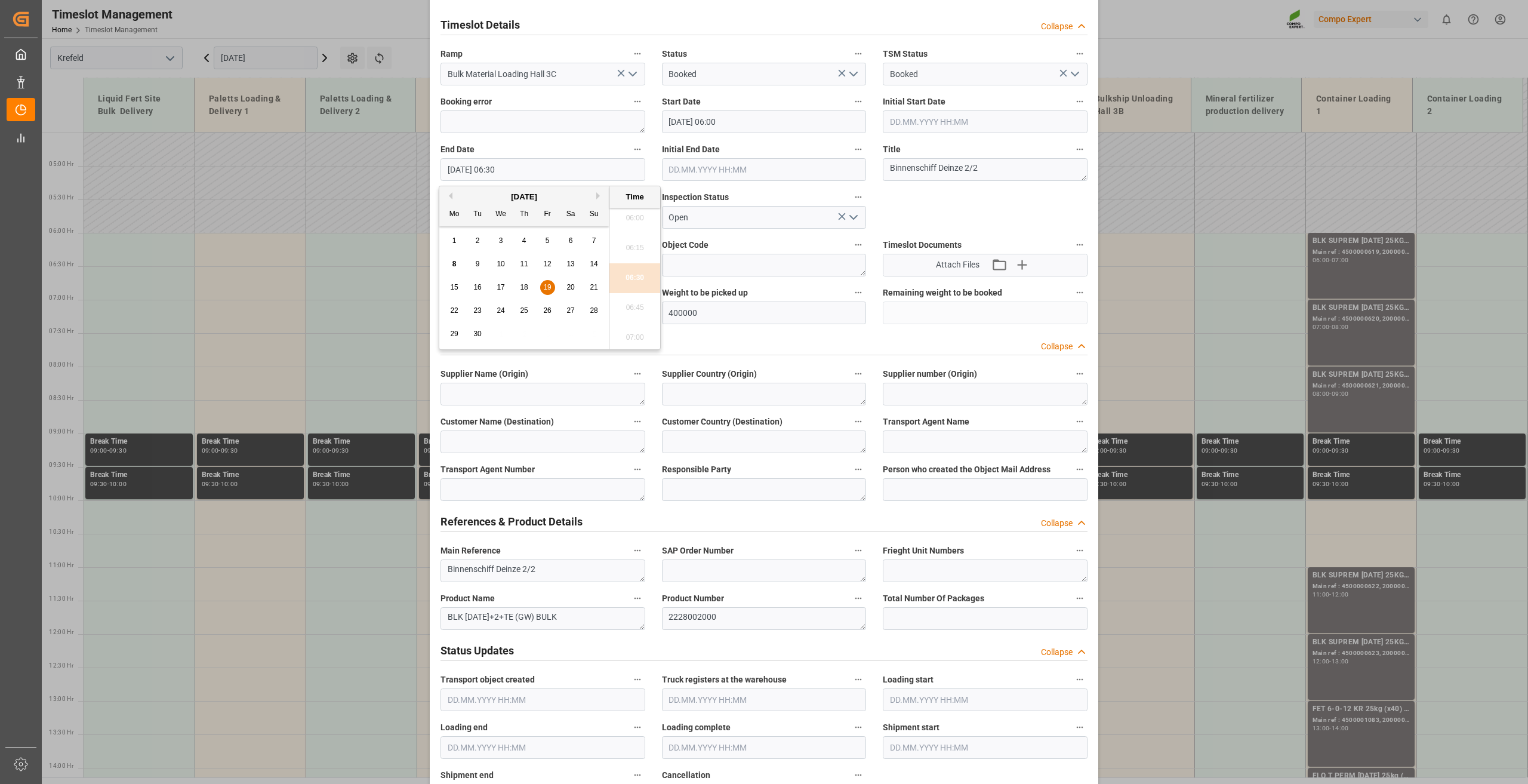
click at [551, 290] on span "19" at bounding box center [547, 287] width 8 height 8
click at [630, 274] on li "13:00" at bounding box center [635, 279] width 51 height 30
type input "[DATE] 13:00"
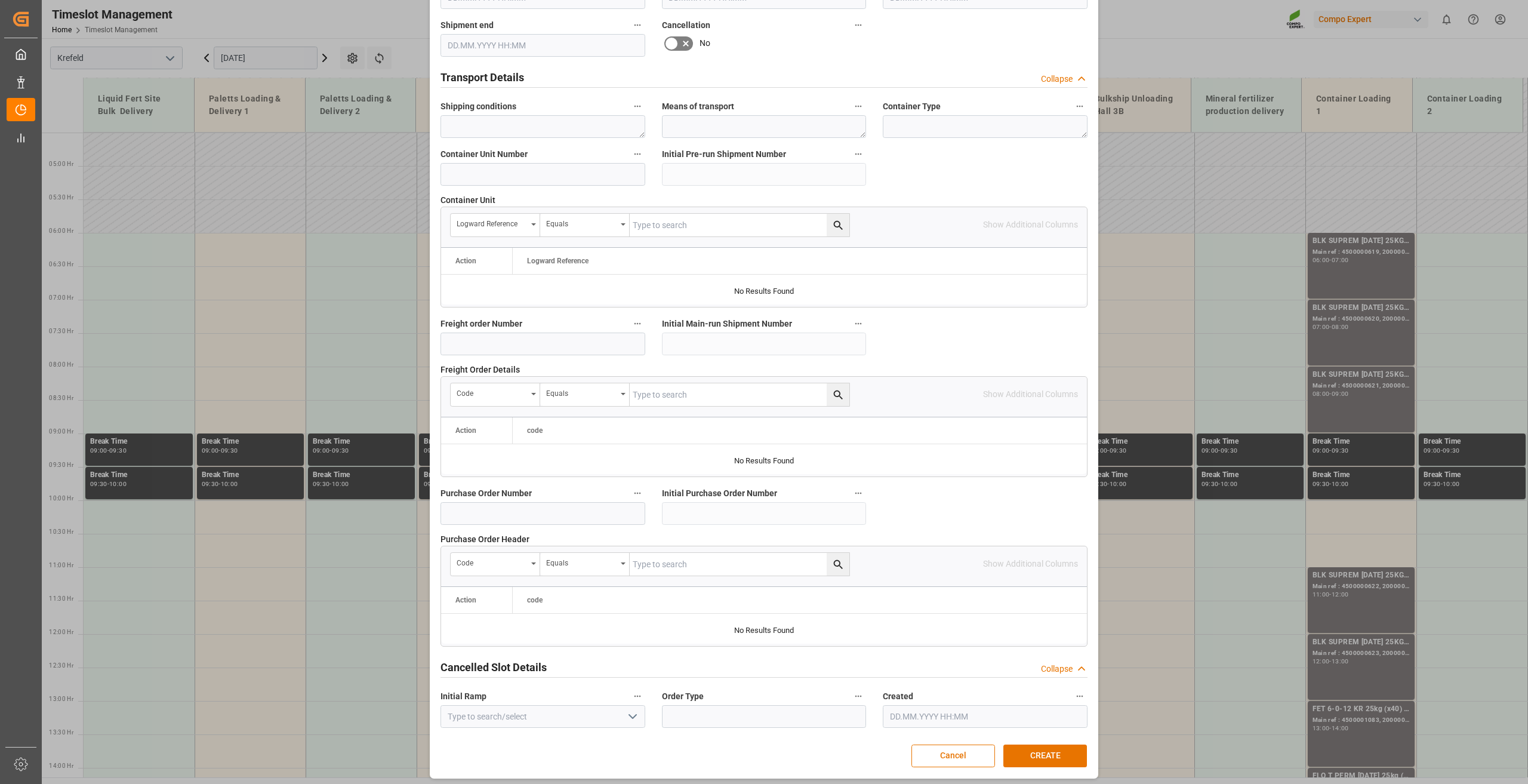
scroll to position [873, 0]
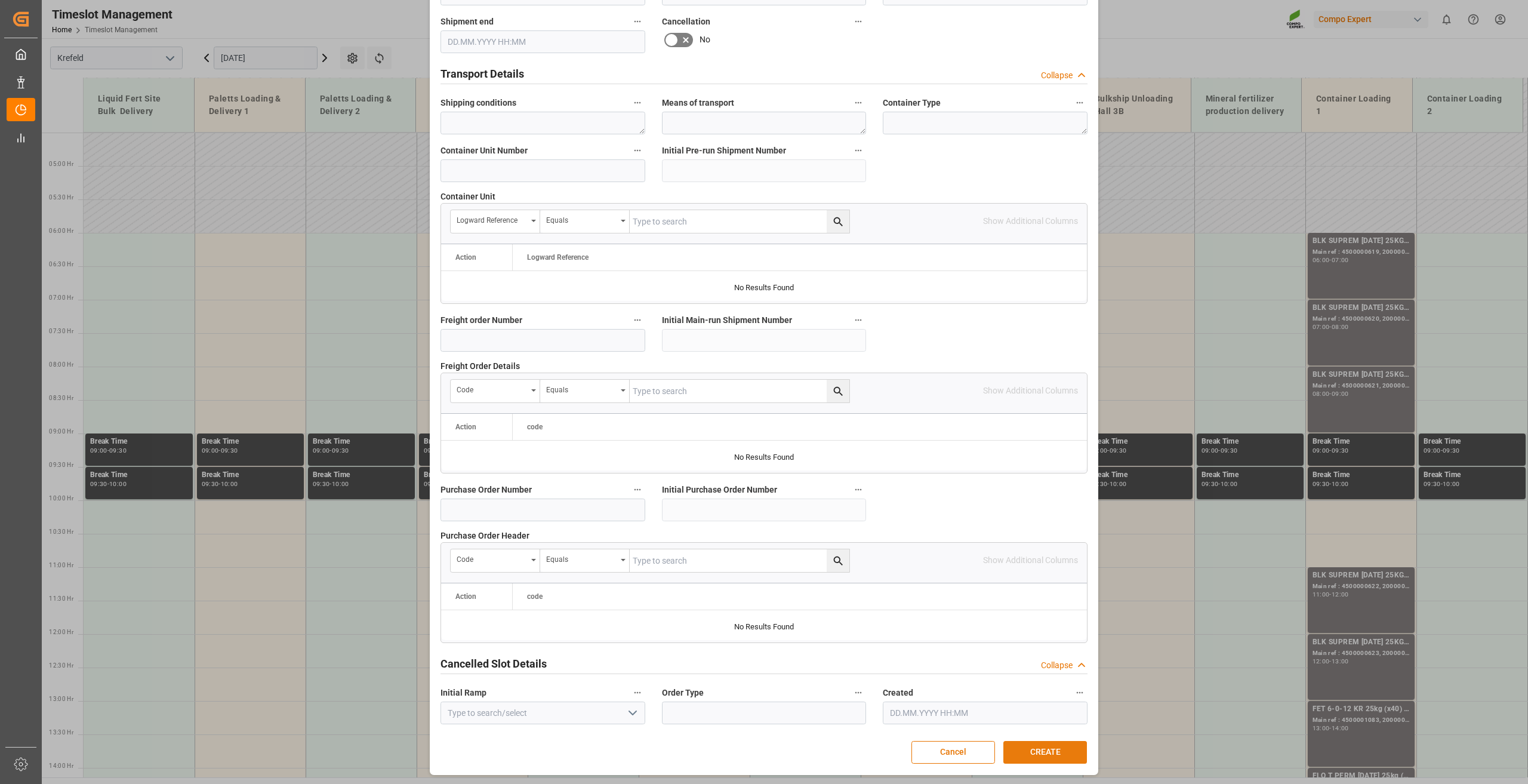
click at [1039, 753] on button "CREATE" at bounding box center [1045, 752] width 83 height 23
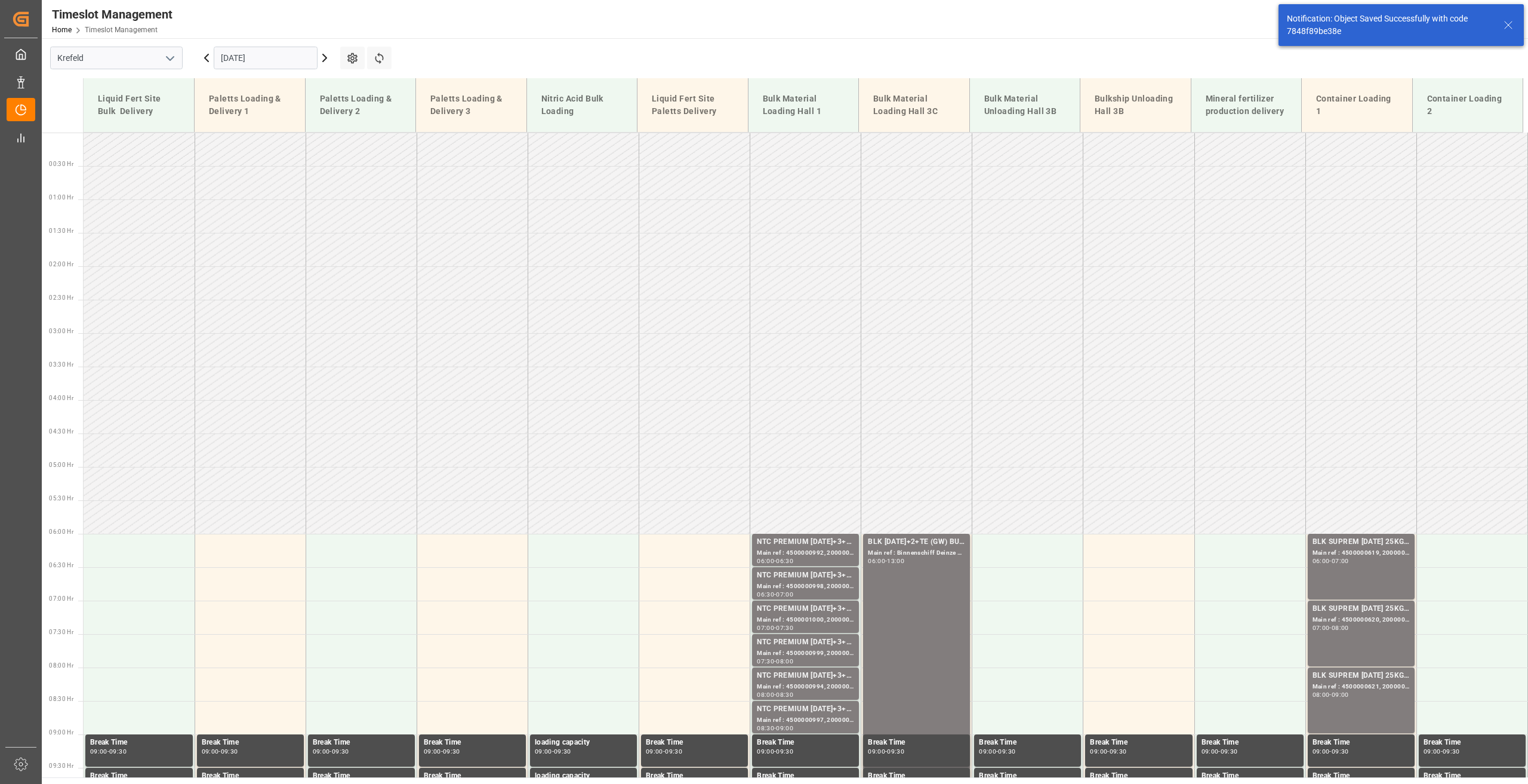
scroll to position [285, 0]
